Goal: Task Accomplishment & Management: Manage account settings

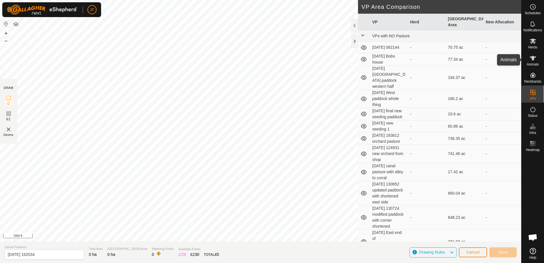
click at [532, 55] on icon at bounding box center [532, 58] width 7 height 7
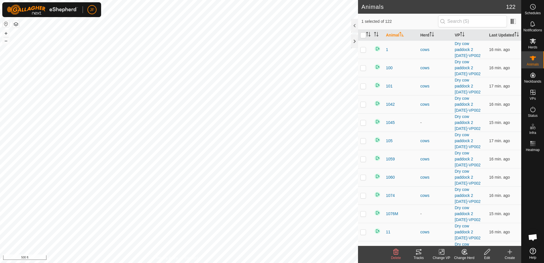
click at [418, 254] on icon at bounding box center [418, 251] width 5 height 5
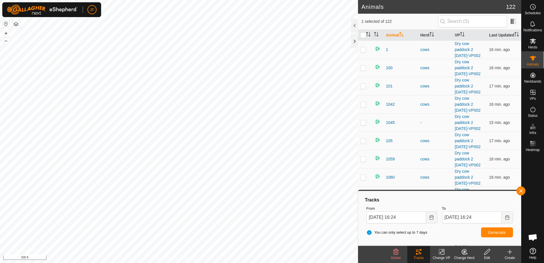
click at [235, 262] on html "JF Schedules Notifications Herds Animals Neckbands VPs Status Infra Heatmap Hel…" at bounding box center [272, 131] width 544 height 263
checkbox input "false"
checkbox input "true"
click at [524, 187] on button "button" at bounding box center [520, 190] width 9 height 9
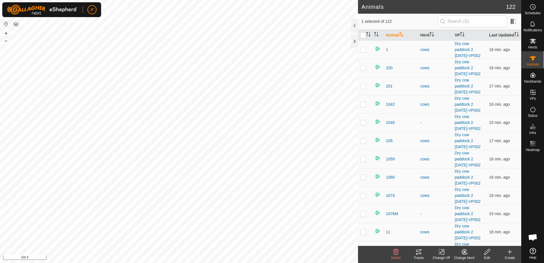
click at [418, 252] on icon at bounding box center [418, 251] width 7 height 7
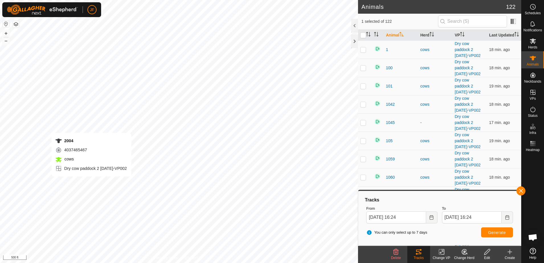
checkbox input "true"
checkbox input "false"
click at [519, 188] on button "button" at bounding box center [520, 190] width 9 height 9
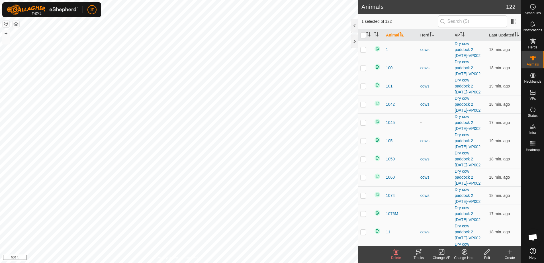
click at [418, 256] on div "Tracks" at bounding box center [418, 257] width 23 height 5
